Goal: Task Accomplishment & Management: Use online tool/utility

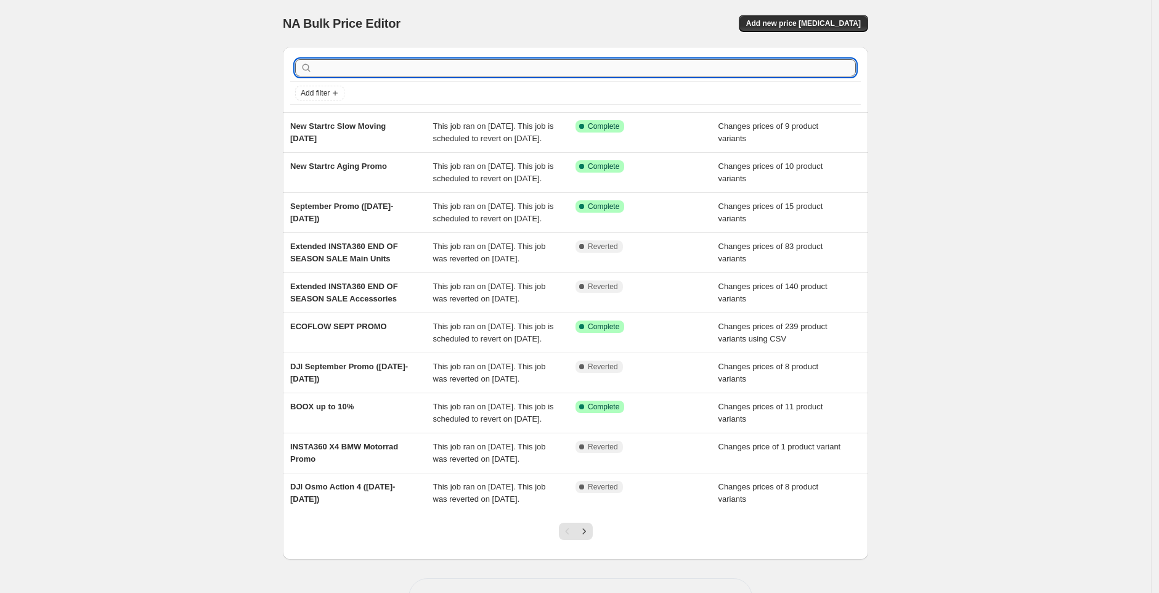
click at [423, 64] on input "text" at bounding box center [585, 67] width 541 height 17
type input "permane"
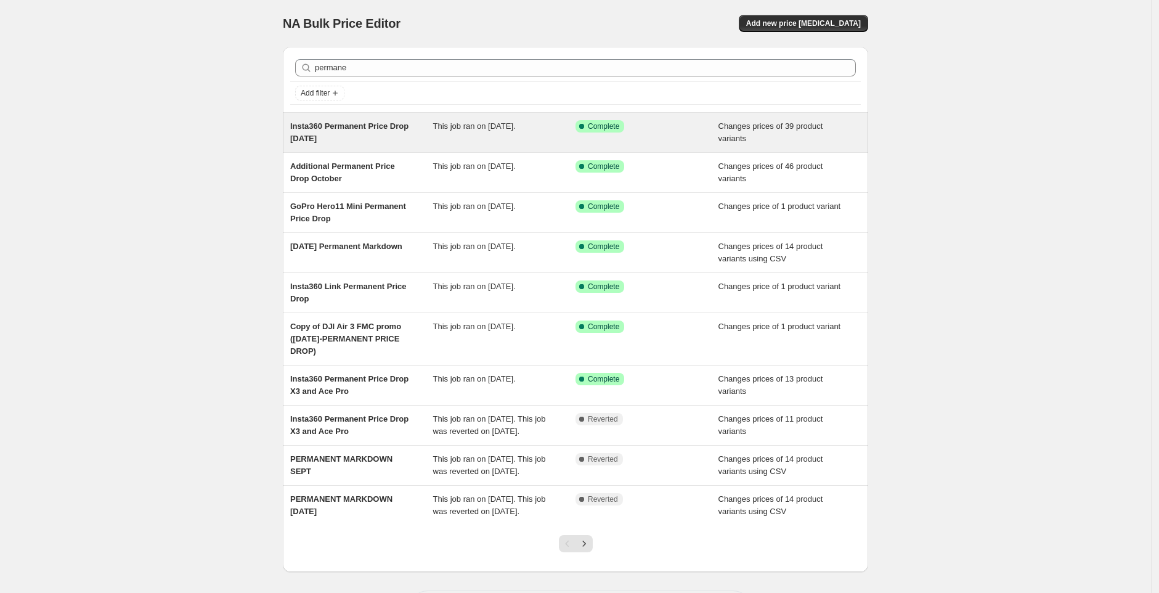
click at [427, 130] on div "Insta360 Permanent Price Drop [DATE]" at bounding box center [361, 132] width 143 height 25
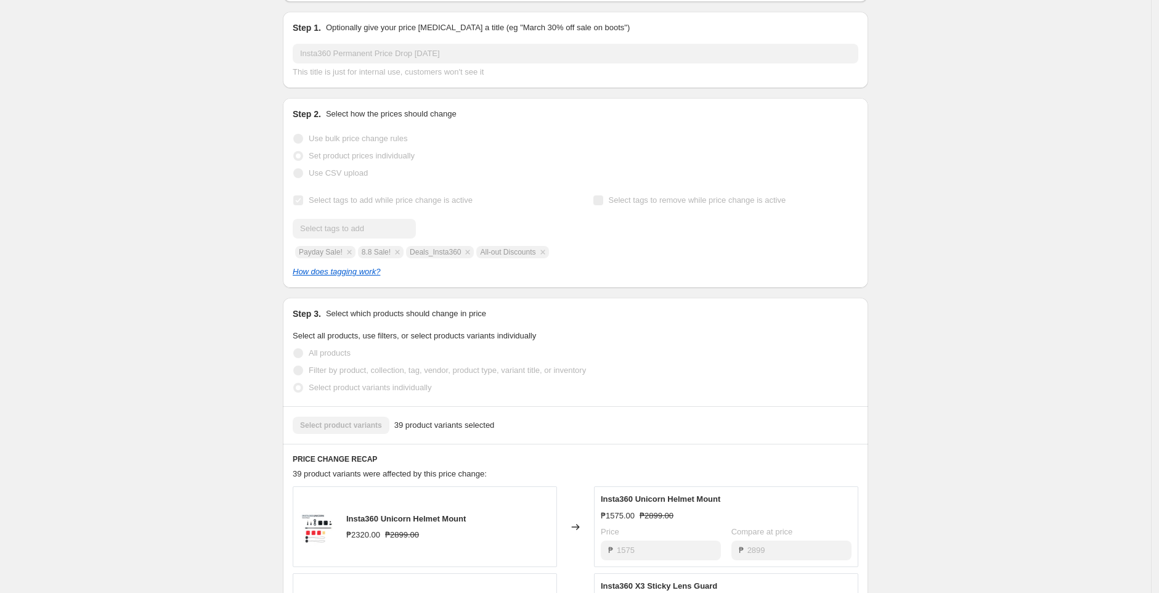
scroll to position [166, 0]
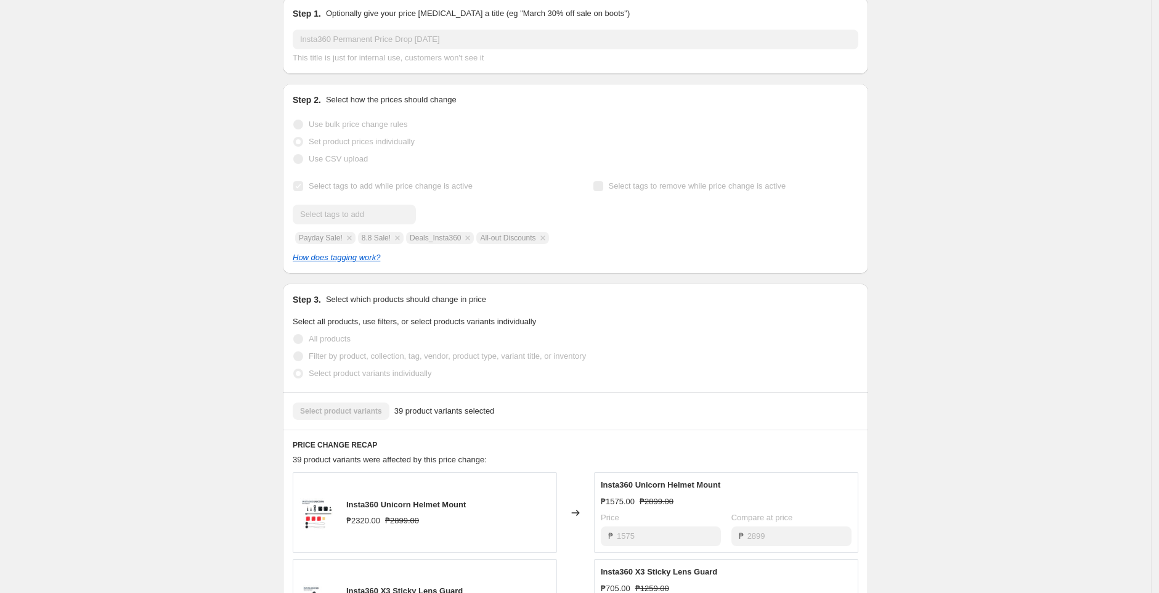
click at [325, 238] on div "Submit Payday Sale! 8.8 Sale! Deals_Insta360 All-out Discounts" at bounding box center [426, 224] width 266 height 39
copy span "Payday Sale!"
click at [381, 237] on div "Submit Payday Sale! 8.8 Sale! Deals_Insta360 All-out Discounts" at bounding box center [426, 224] width 266 height 39
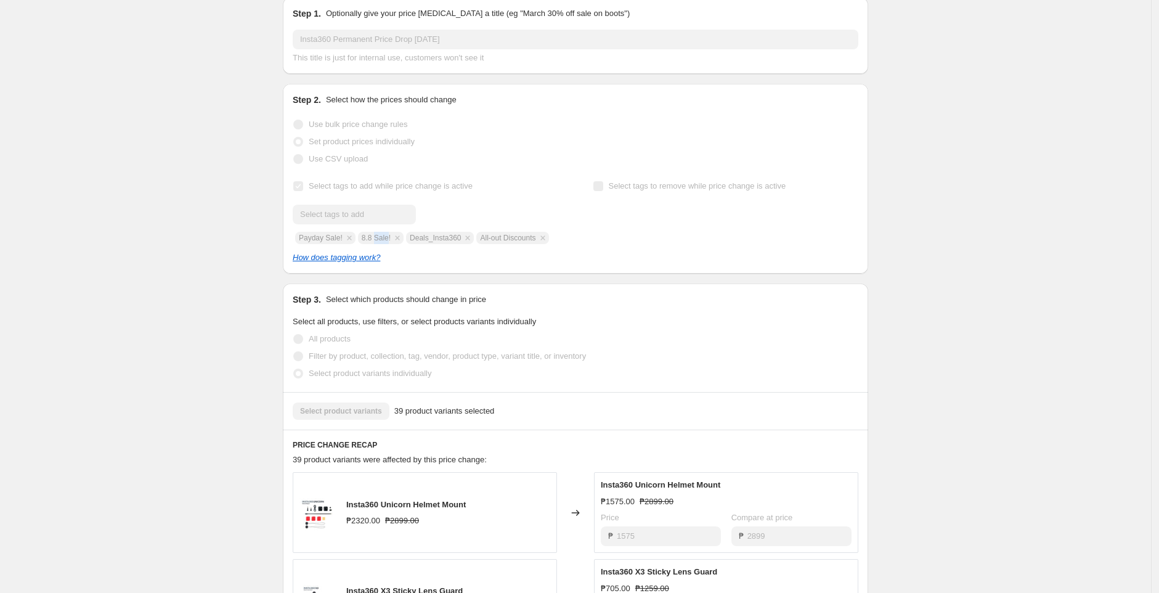
click at [381, 237] on div "Submit Payday Sale! 8.8 Sale! Deals_Insta360 All-out Discounts" at bounding box center [426, 224] width 266 height 39
copy span "8.8 Sale!"
click at [428, 235] on div "Submit Payday Sale! 8.8 Sale! Deals_Insta360 All-out Discounts" at bounding box center [426, 224] width 266 height 39
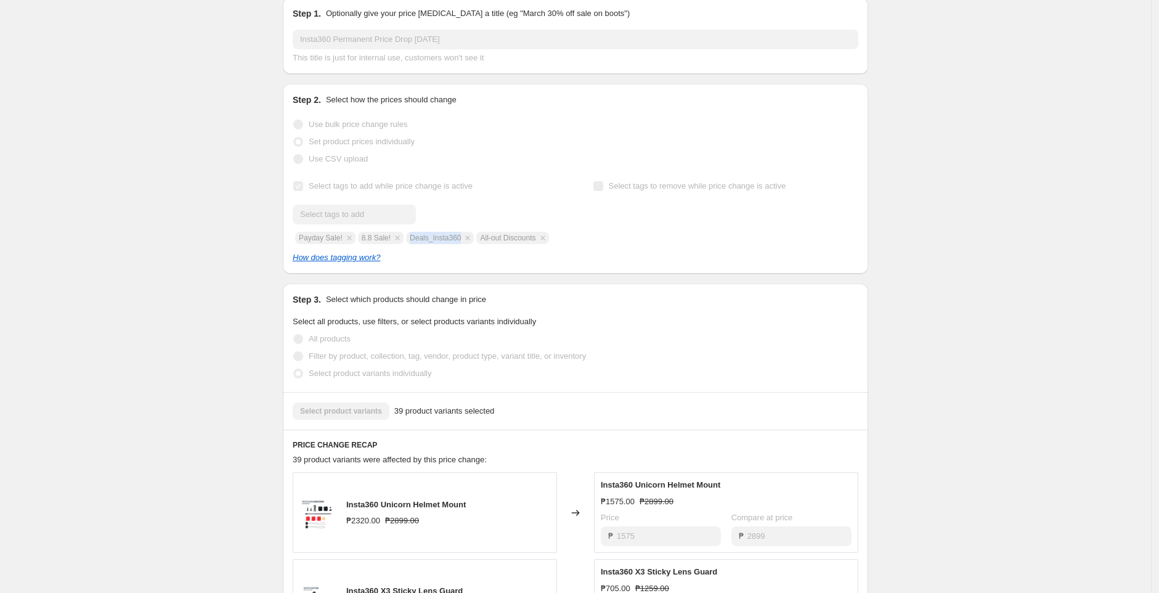
copy span "Deals_Insta360"
click at [319, 244] on div "Submit Payday Sale! 8.8 Sale! Deals_Insta360 All-out Discounts" at bounding box center [426, 224] width 266 height 39
copy span "All-out Discounts"
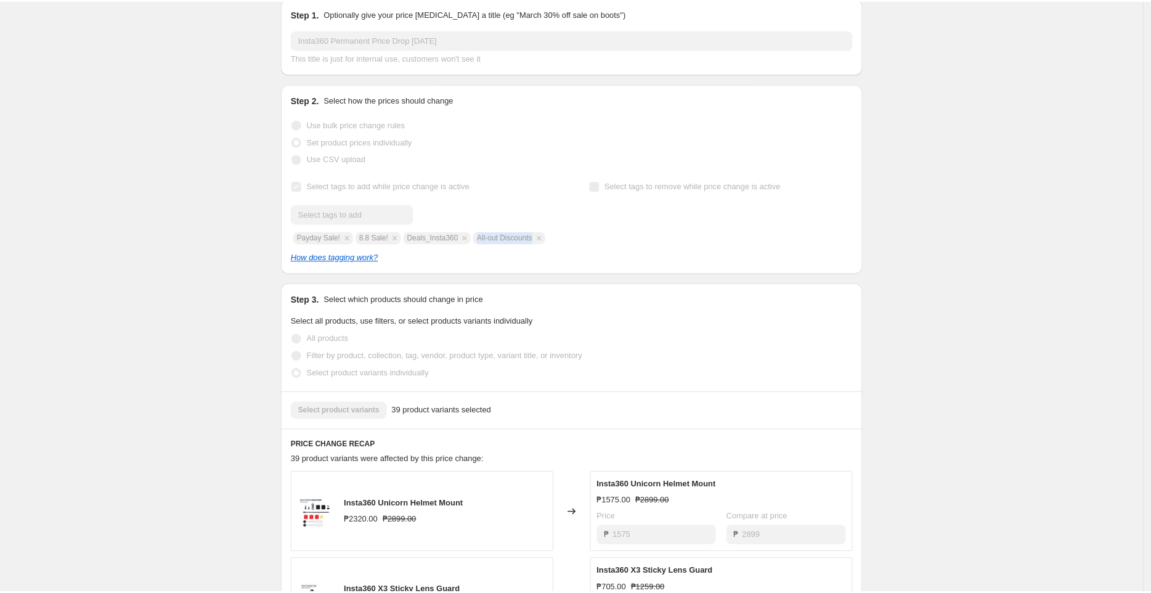
scroll to position [96, 0]
